Goal: Task Accomplishment & Management: Manage account settings

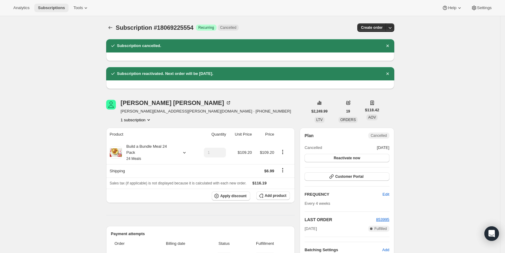
click at [59, 7] on span "Subscriptions" at bounding box center [51, 7] width 27 height 5
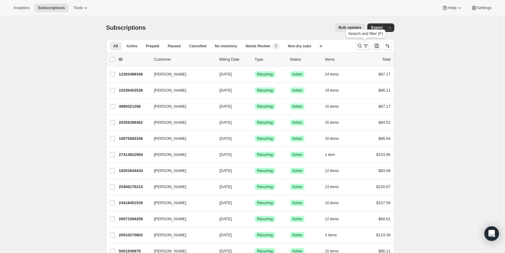
click at [366, 44] on icon "Search and filter results" at bounding box center [366, 46] width 6 height 6
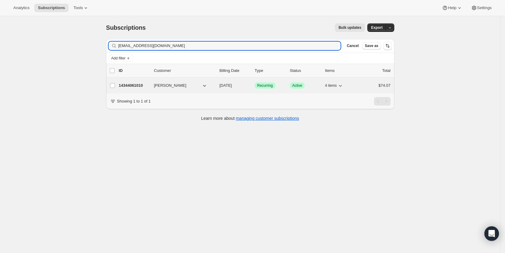
type input "tmnel11240@aol.com"
click at [232, 86] on span "09/27/2025" at bounding box center [226, 85] width 12 height 5
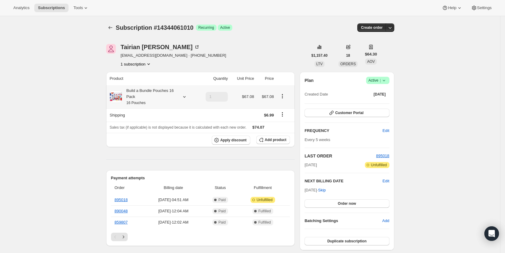
click at [186, 96] on icon at bounding box center [184, 97] width 6 height 6
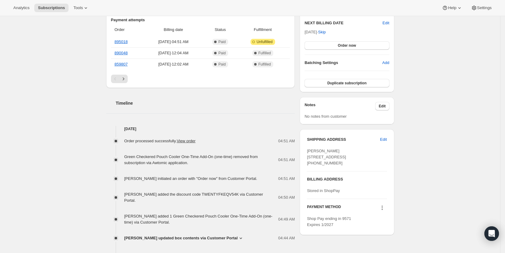
scroll to position [138, 0]
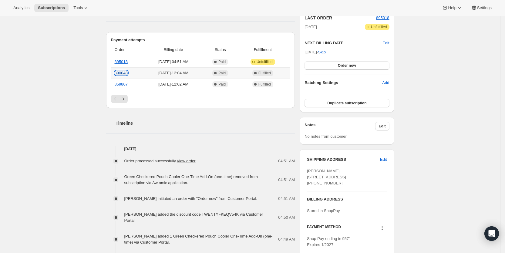
click at [120, 73] on link "890048" at bounding box center [121, 73] width 13 height 5
click at [58, 6] on span "Subscriptions" at bounding box center [51, 7] width 27 height 5
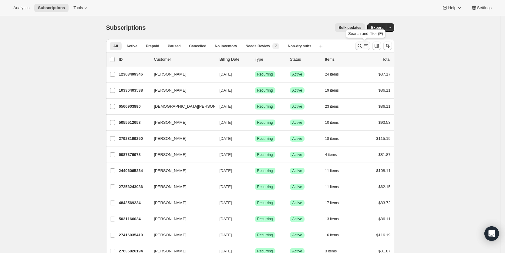
click at [367, 47] on icon "Search and filter results" at bounding box center [366, 46] width 6 height 6
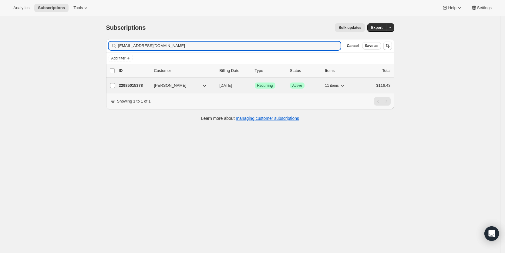
type input "[EMAIL_ADDRESS][DOMAIN_NAME]"
click at [232, 87] on span "09/01/2025" at bounding box center [226, 85] width 12 height 5
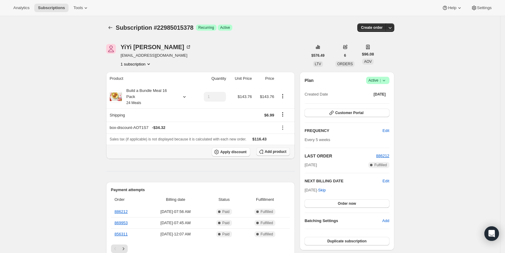
click at [278, 149] on span "Add product" at bounding box center [276, 151] width 22 height 5
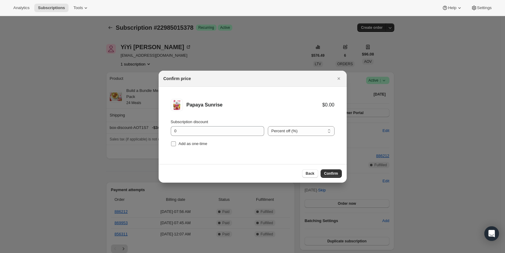
click at [172, 144] on input "Add as one-time" at bounding box center [173, 143] width 5 height 5
checkbox input "true"
click at [327, 171] on button "Confirm" at bounding box center [331, 173] width 21 height 8
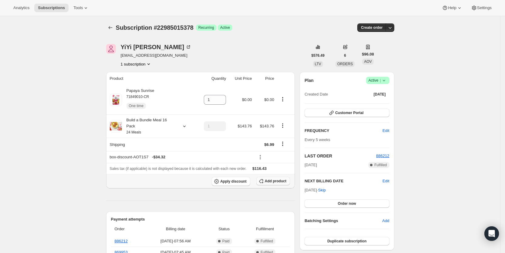
click at [277, 179] on span "Add product" at bounding box center [276, 181] width 22 height 5
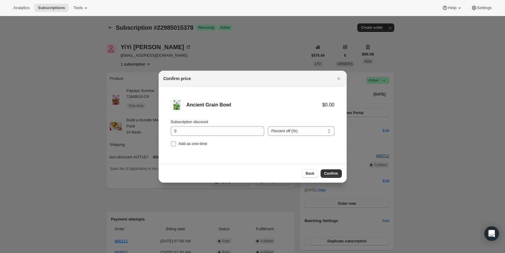
click at [173, 144] on input "Add as one-time" at bounding box center [173, 143] width 5 height 5
checkbox input "true"
click at [337, 171] on span "Confirm" at bounding box center [331, 173] width 14 height 5
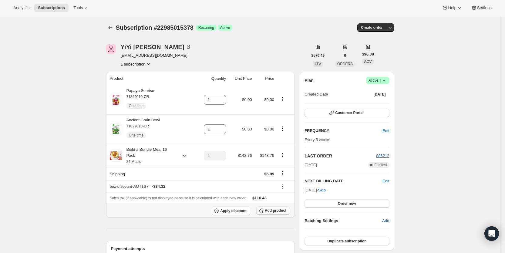
click at [283, 208] on span "Add product" at bounding box center [276, 210] width 22 height 5
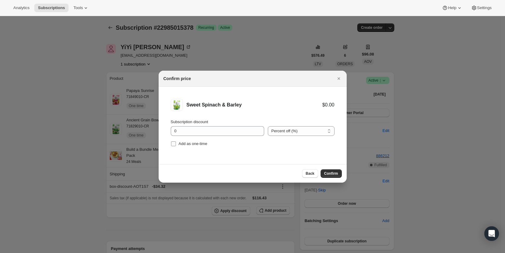
click at [174, 144] on input "Add as one-time" at bounding box center [173, 143] width 5 height 5
checkbox input "true"
click at [334, 174] on span "Confirm" at bounding box center [331, 173] width 14 height 5
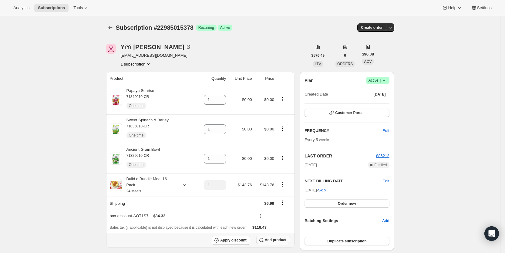
click at [276, 238] on span "Add product" at bounding box center [276, 240] width 22 height 5
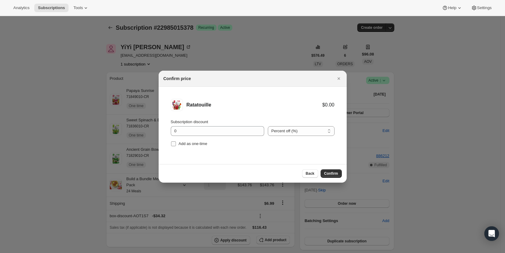
click at [173, 144] on input "Add as one-time" at bounding box center [173, 143] width 5 height 5
checkbox input "true"
click at [329, 170] on button "Confirm" at bounding box center [331, 173] width 21 height 8
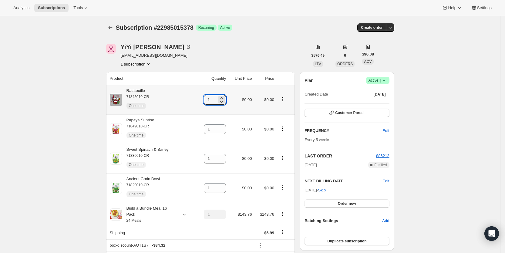
drag, startPoint x: 209, startPoint y: 99, endPoint x: 220, endPoint y: 100, distance: 11.5
click at [220, 100] on div "1" at bounding box center [215, 100] width 22 height 10
type input "2"
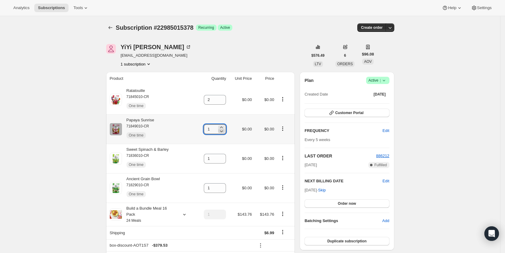
drag, startPoint x: 216, startPoint y: 130, endPoint x: 221, endPoint y: 130, distance: 4.3
click at [220, 130] on div "1" at bounding box center [215, 129] width 22 height 10
type input "2"
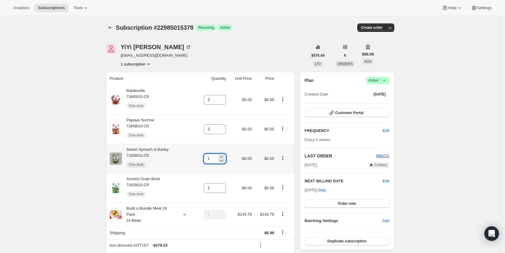
drag, startPoint x: 209, startPoint y: 161, endPoint x: 216, endPoint y: 160, distance: 7.4
click at [216, 160] on input "1" at bounding box center [210, 159] width 13 height 10
type input "2"
drag, startPoint x: 209, startPoint y: 188, endPoint x: 222, endPoint y: 187, distance: 12.8
click at [220, 188] on div "1" at bounding box center [215, 188] width 22 height 10
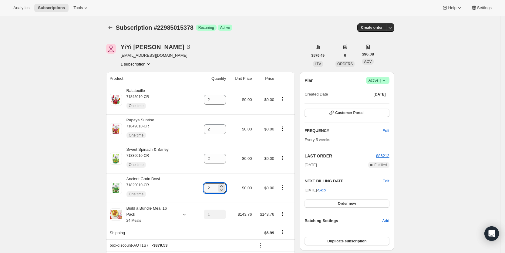
type input "2"
